Goal: Book appointment/travel/reservation

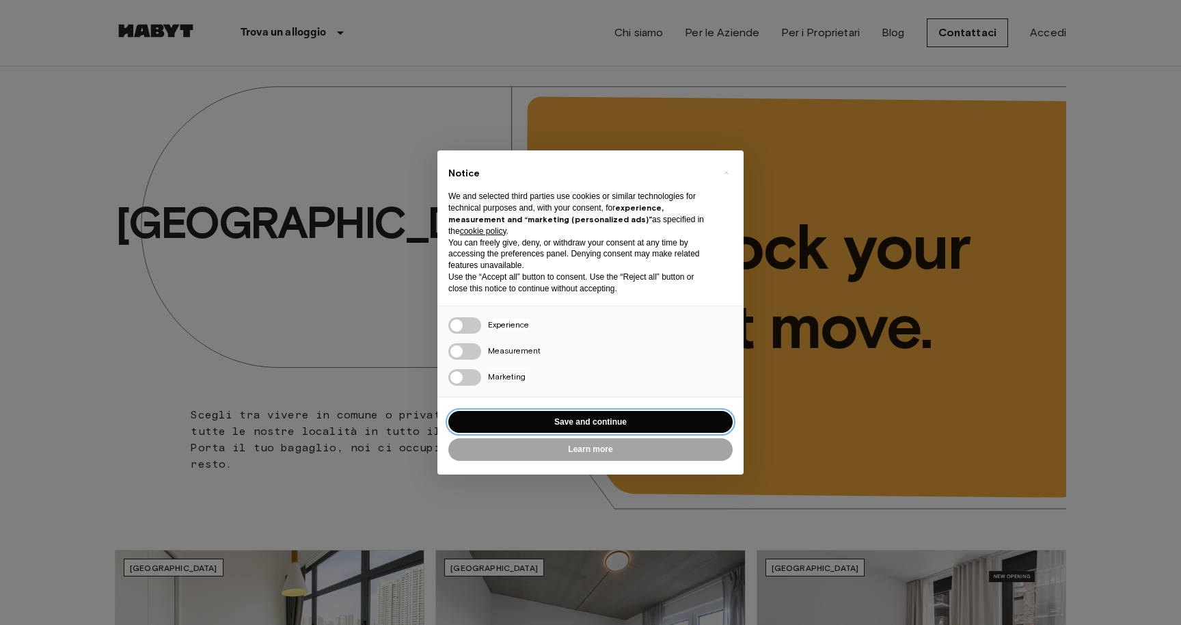
click at [577, 424] on button "Save and continue" at bounding box center [590, 422] width 284 height 23
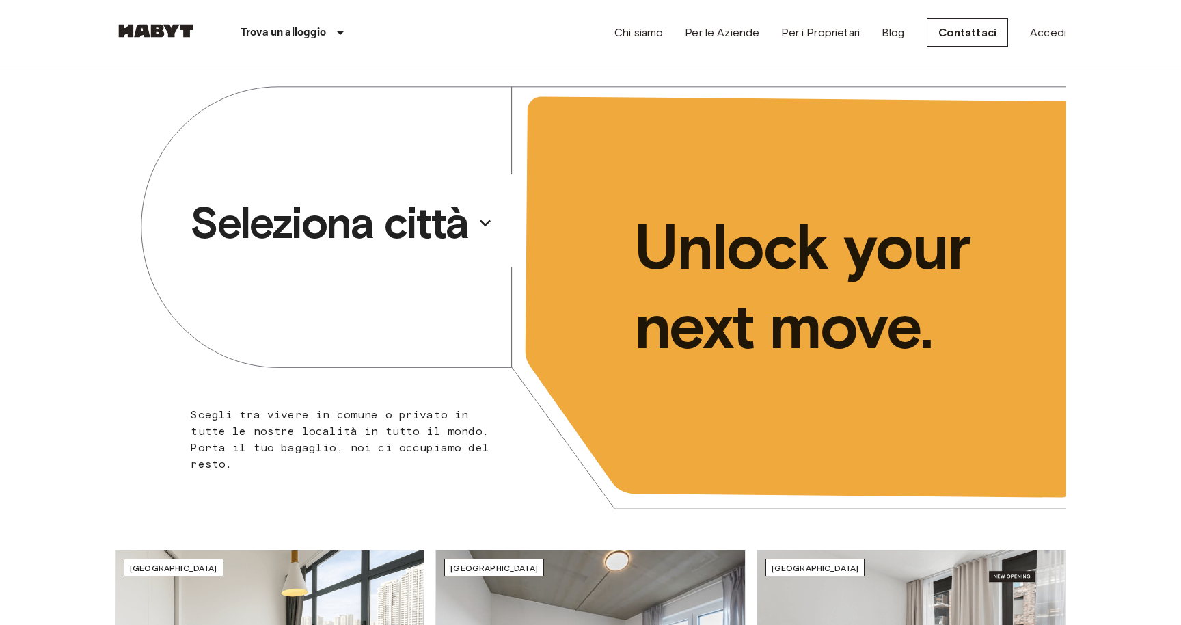
click at [381, 234] on p "Seleziona città" at bounding box center [329, 222] width 279 height 55
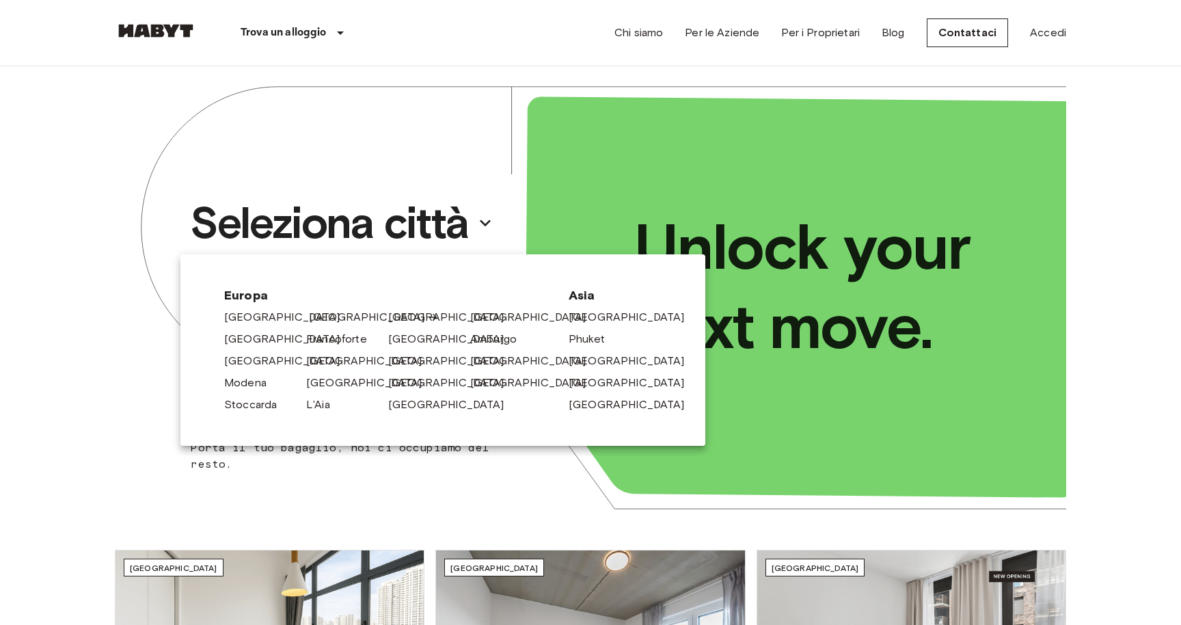
click at [335, 316] on link "[GEOGRAPHIC_DATA]" at bounding box center [374, 317] width 130 height 16
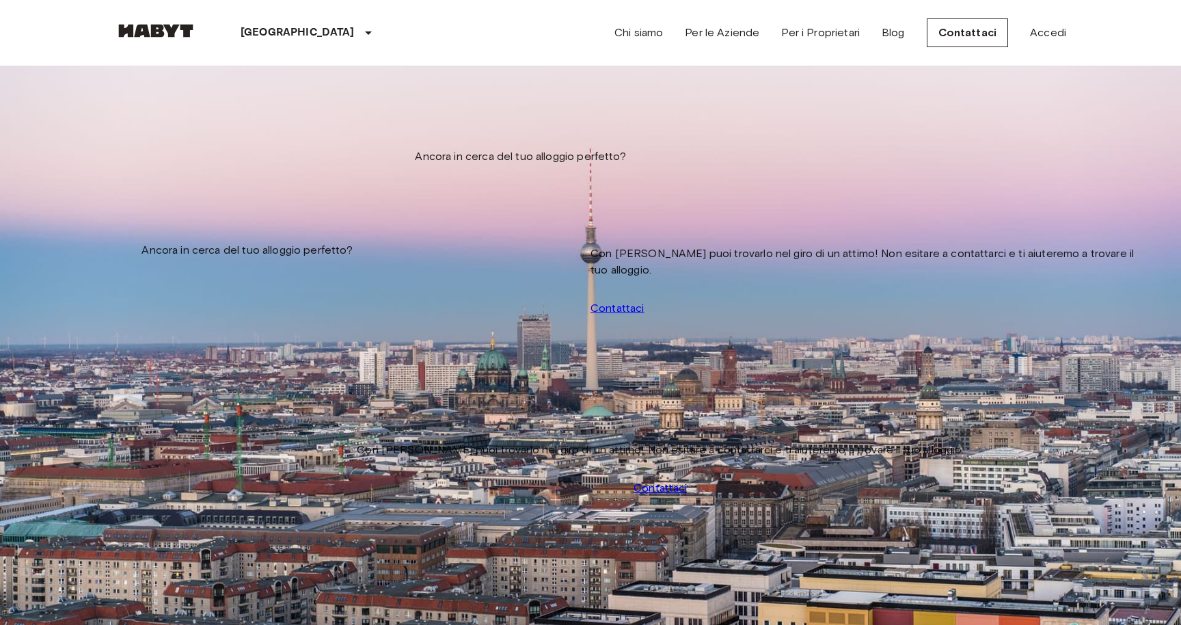
click at [202, 132] on input "Data di check-in" at bounding box center [163, 139] width 97 height 14
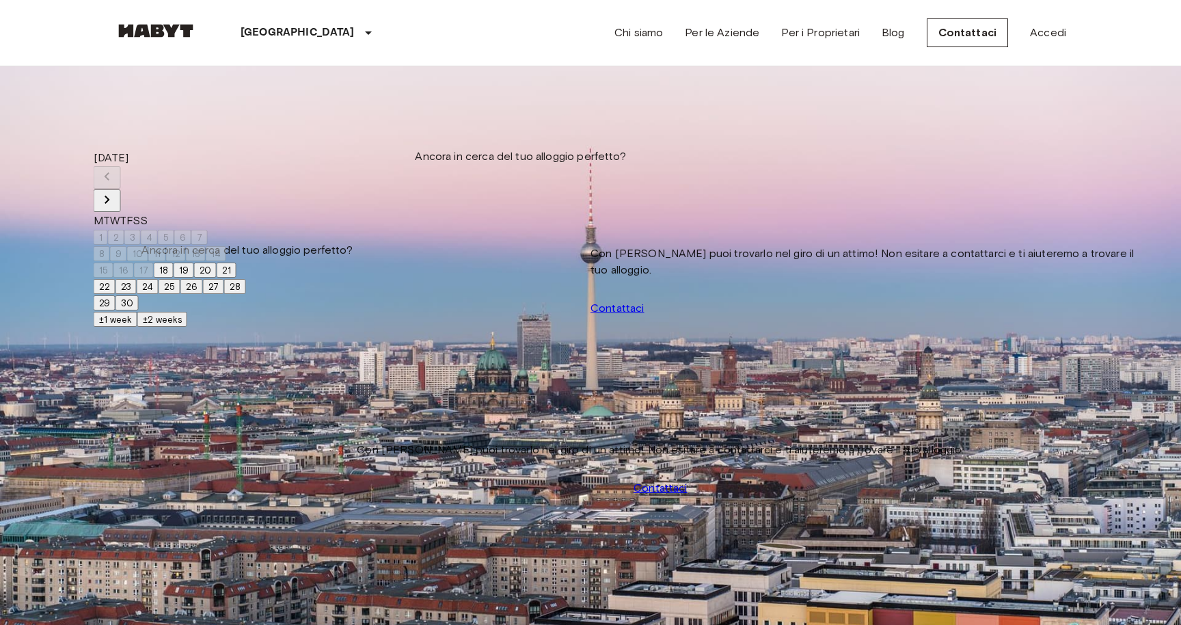
click at [115, 191] on icon "Next month" at bounding box center [107, 199] width 16 height 16
click at [108, 230] on button "1" at bounding box center [101, 237] width 14 height 15
type input "**********"
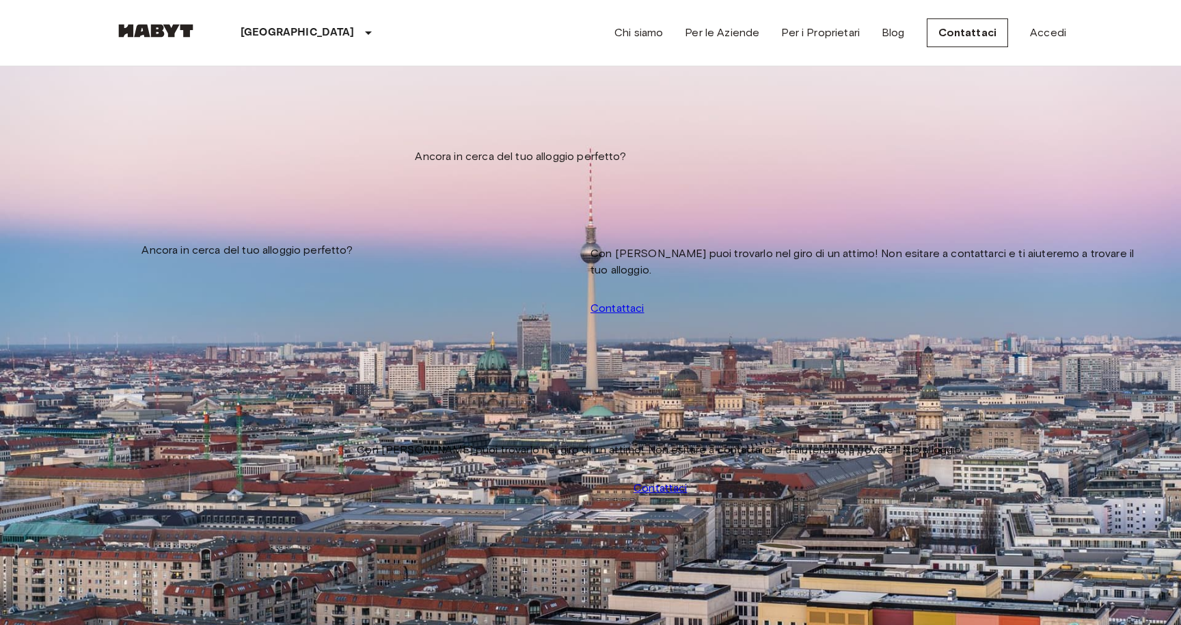
scroll to position [935, 0]
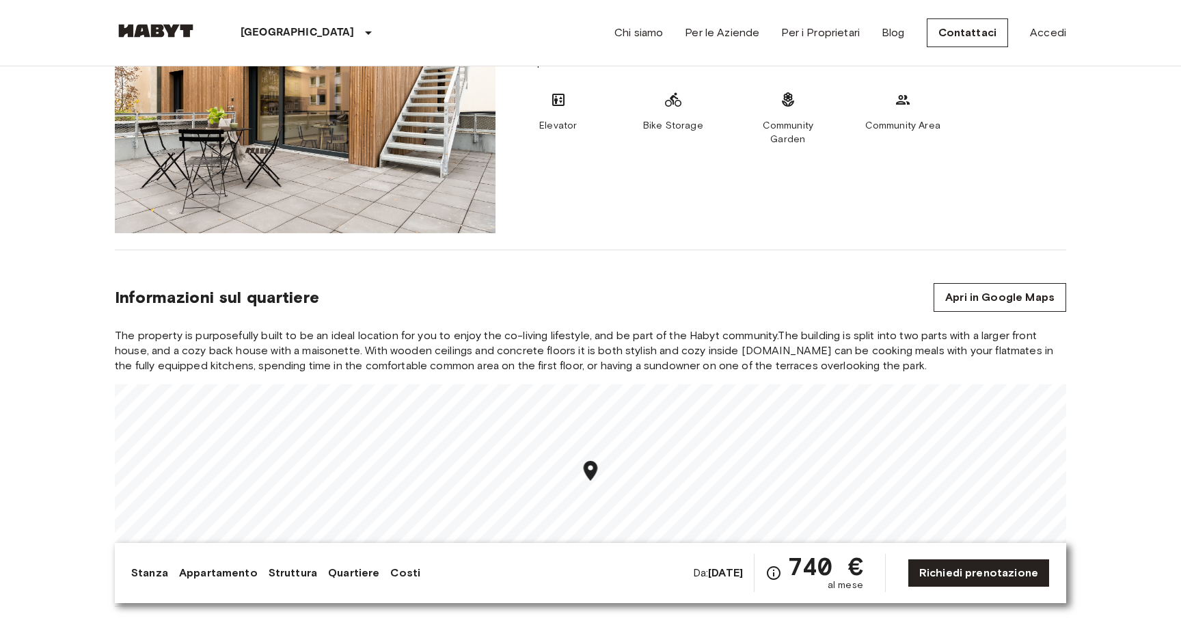
scroll to position [983, 0]
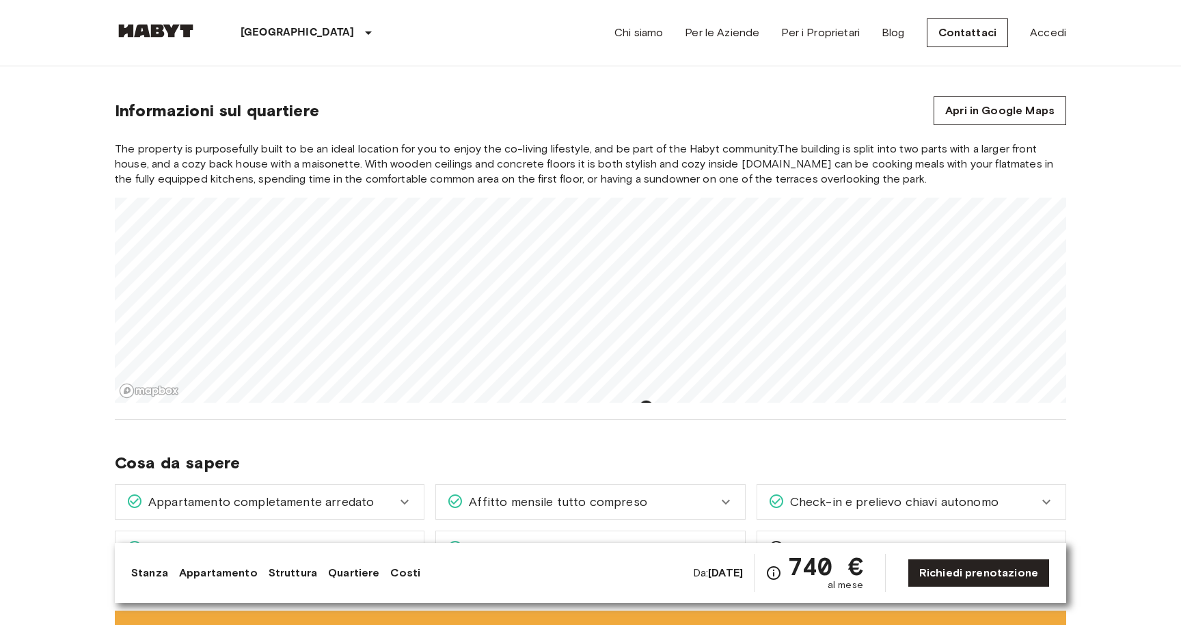
click at [690, 419] on section "Informazioni sul quartiere Apri in Google Maps The property is purposefully bui…" at bounding box center [590, 242] width 951 height 356
click at [631, 160] on div "The property is purposefully built to be an ideal location for you to enjoy the…" at bounding box center [590, 271] width 951 height 261
click at [623, 191] on div "The property is purposefully built to be an ideal location for you to enjoy the…" at bounding box center [590, 271] width 951 height 261
click at [789, 167] on div "The property is purposefully built to be an ideal location for you to enjoy the…" at bounding box center [590, 271] width 951 height 261
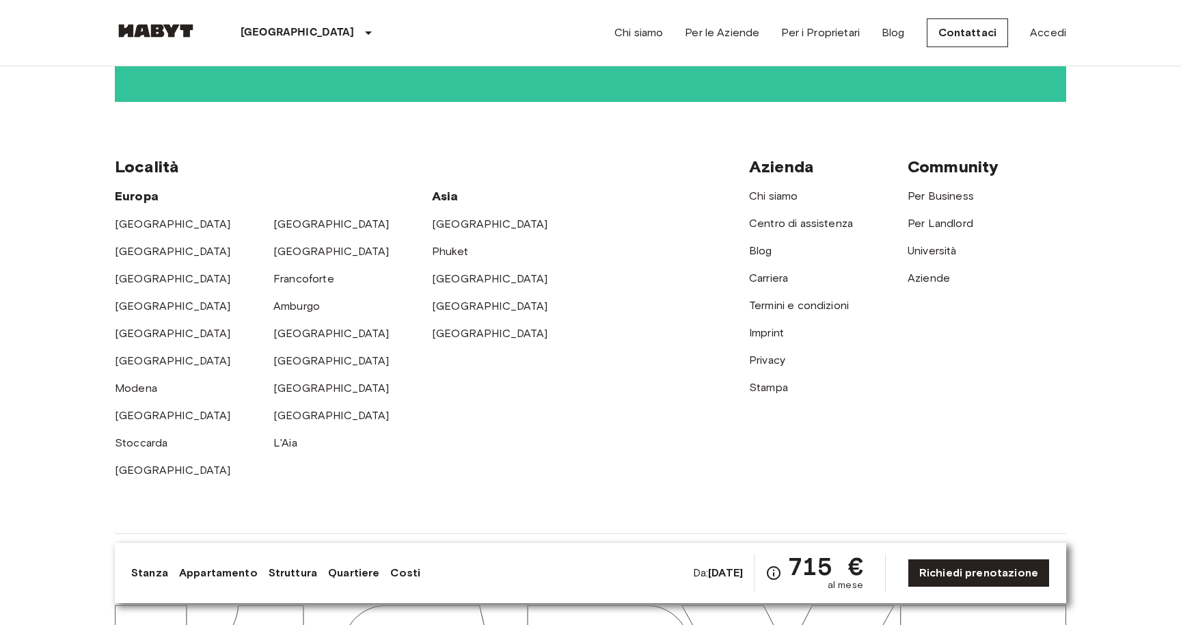
scroll to position [2883, 0]
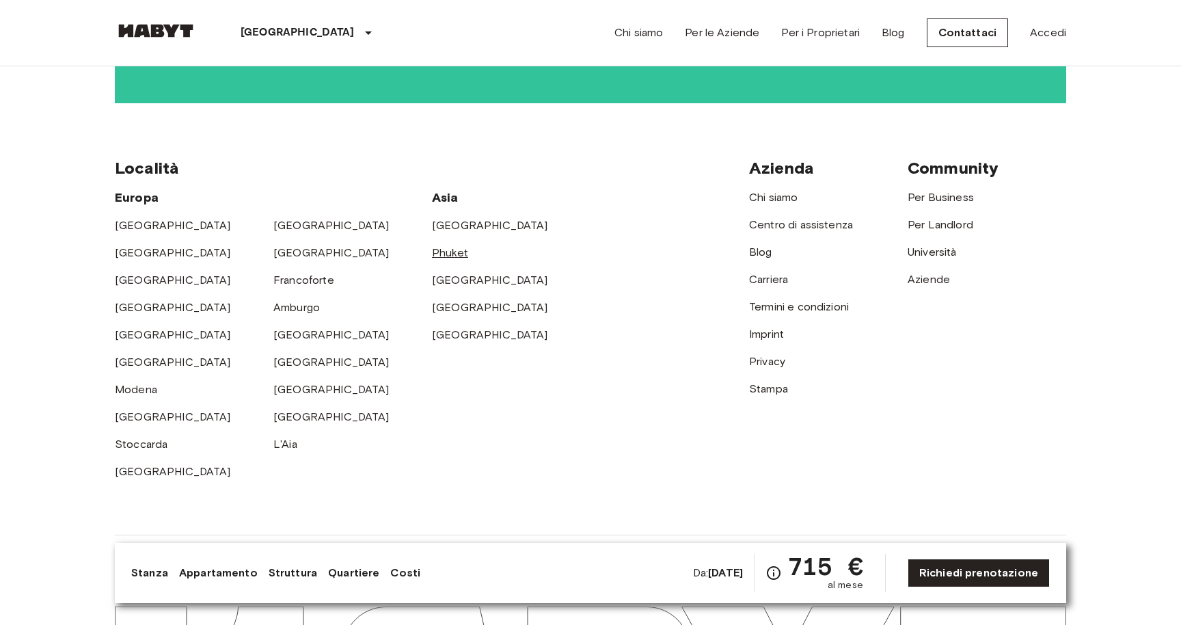
click at [452, 246] on link "Phuket" at bounding box center [450, 252] width 36 height 13
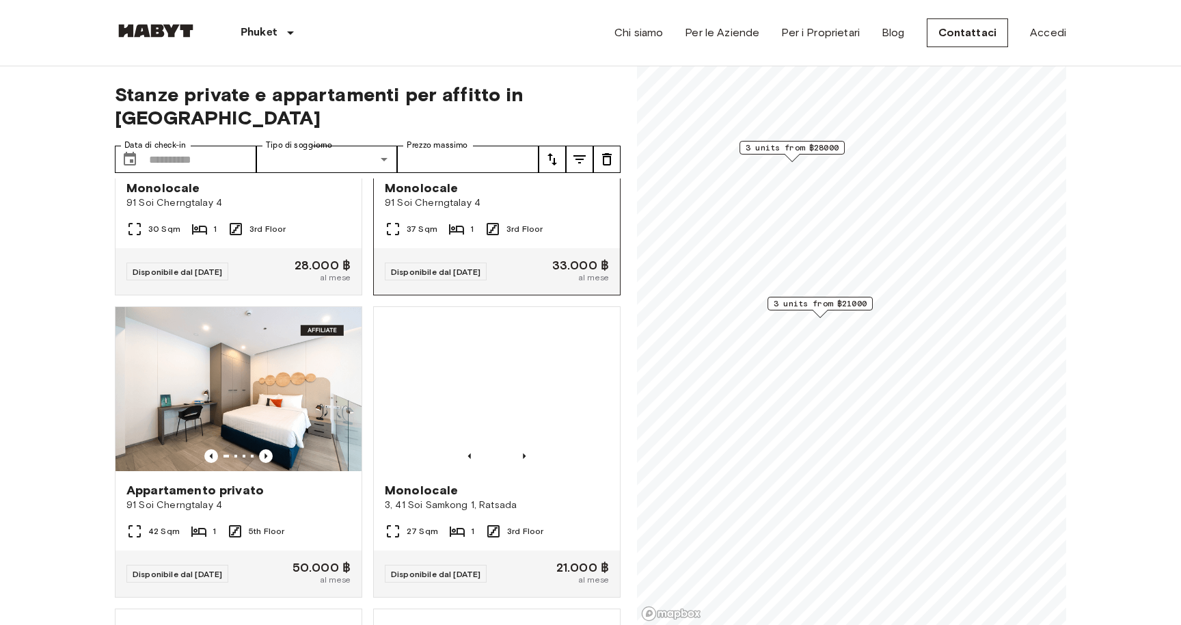
scroll to position [200, 0]
